Goal: Task Accomplishment & Management: Use online tool/utility

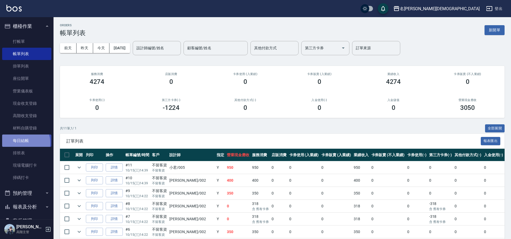
click at [23, 142] on link "每日結帳" at bounding box center [26, 140] width 49 height 12
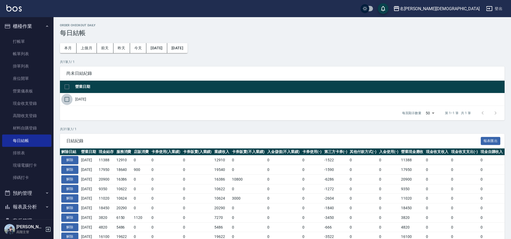
click at [65, 99] on input "checkbox" at bounding box center [66, 99] width 11 height 11
checkbox input "true"
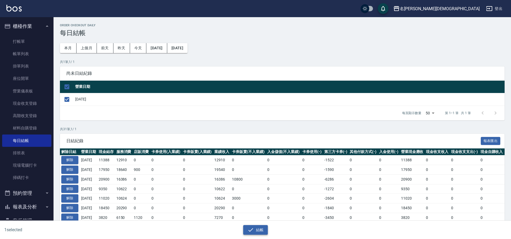
click at [260, 232] on button "結帳" at bounding box center [255, 230] width 25 height 10
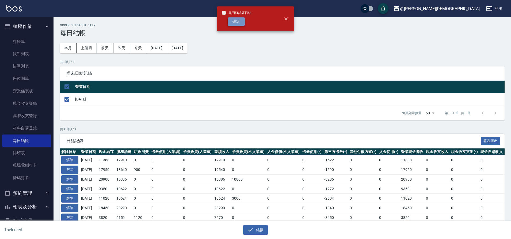
click at [232, 24] on button "確定" at bounding box center [236, 21] width 17 height 8
checkbox input "false"
